Goal: Find specific page/section: Find specific page/section

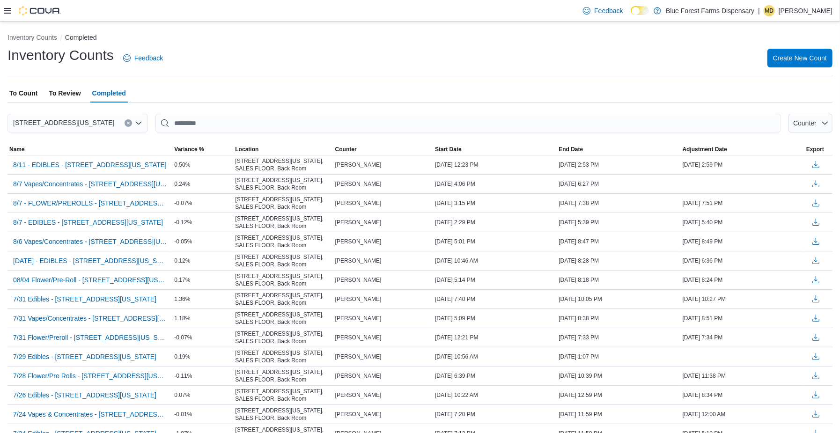
click at [68, 95] on span "To Review" at bounding box center [65, 93] width 32 height 19
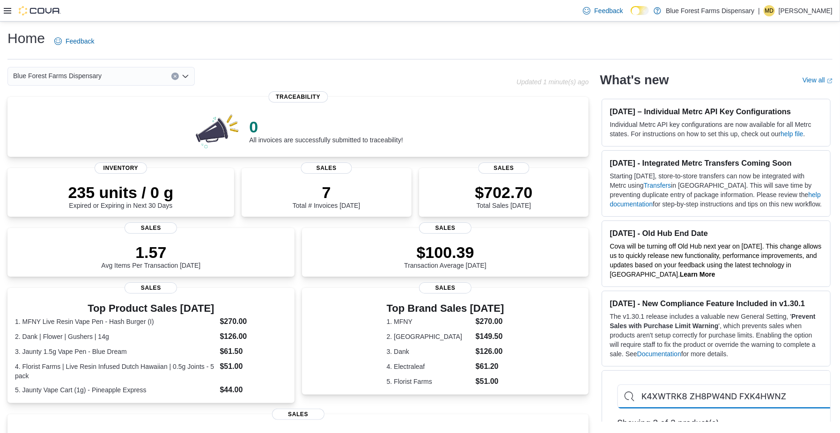
scroll to position [59, 0]
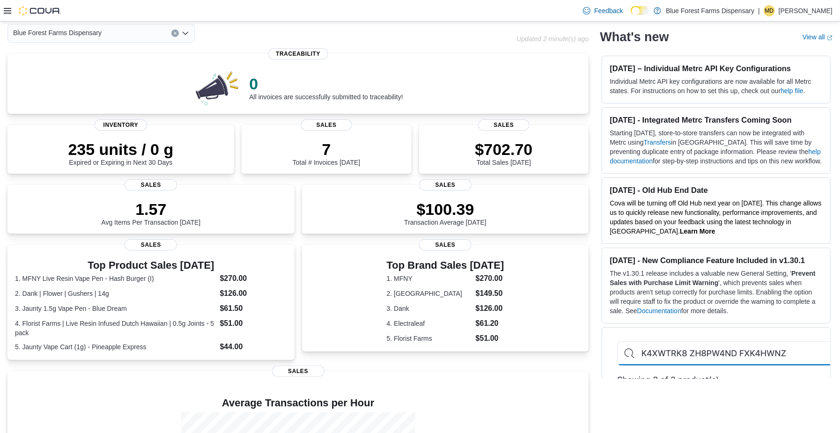
scroll to position [144, 0]
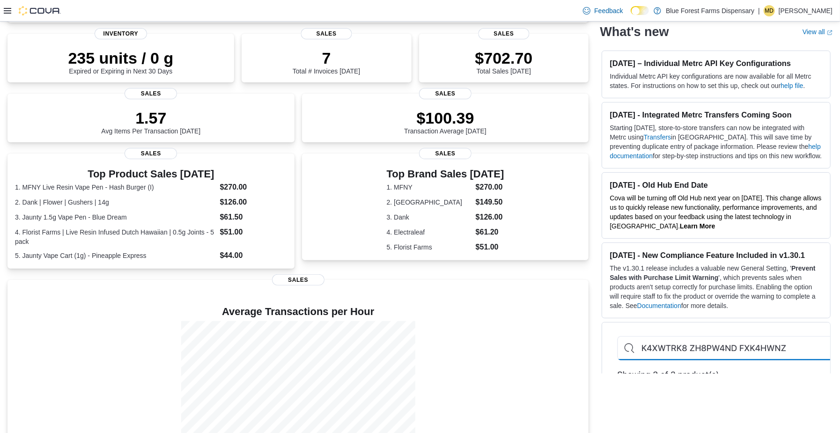
scroll to position [144, 0]
